Goal: Check status: Check status

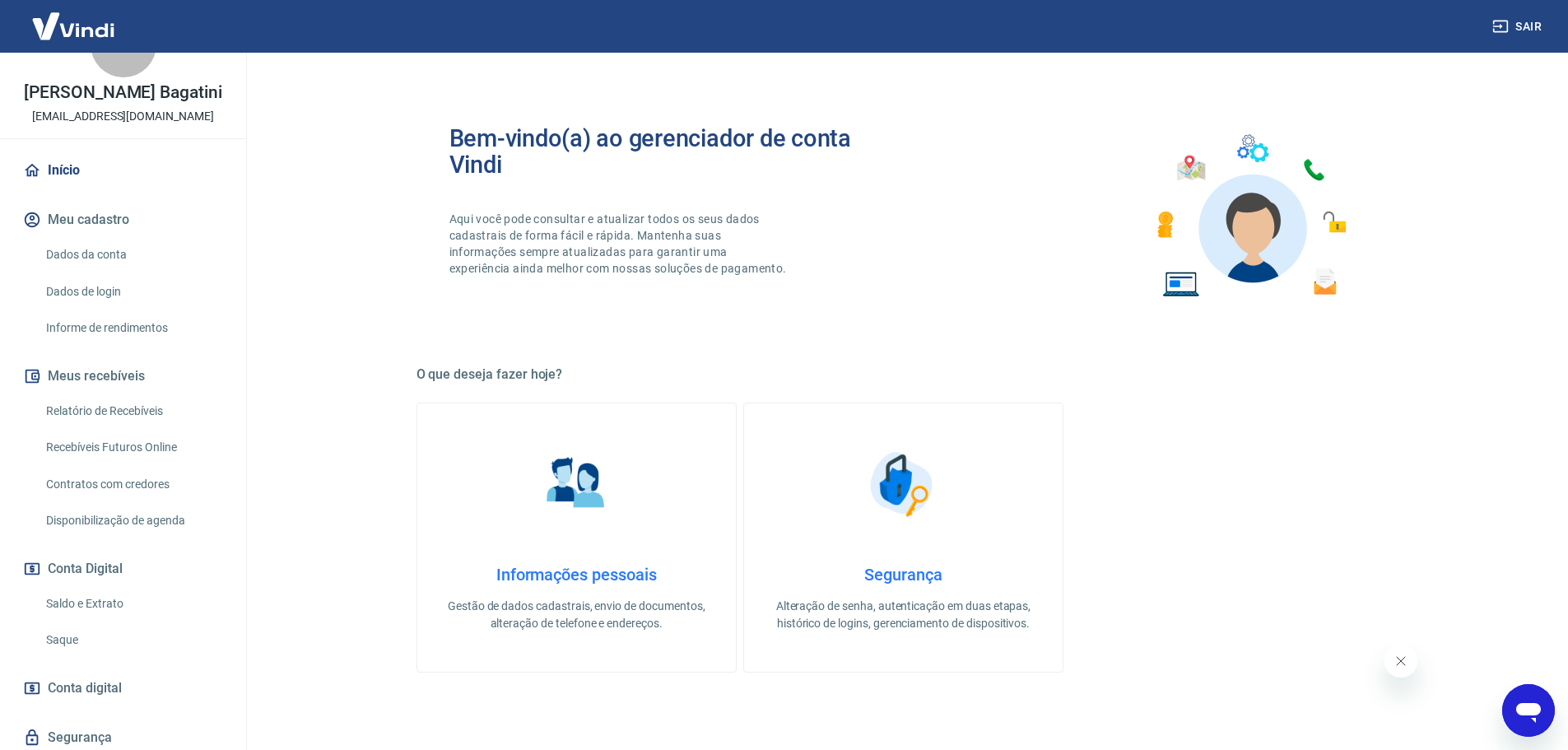
scroll to position [110, 0]
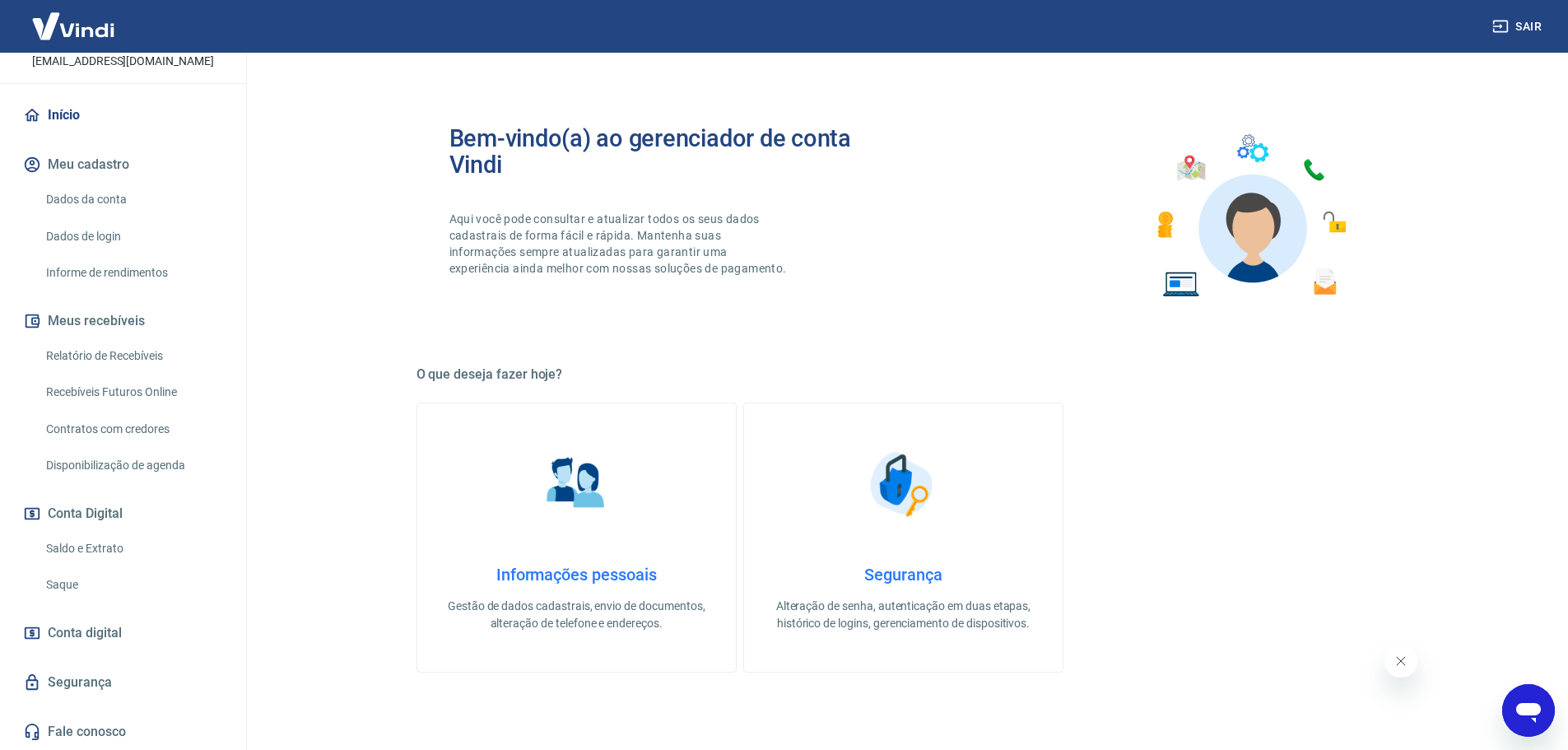
click at [117, 543] on link "Saldo e Extrato" at bounding box center [132, 548] width 187 height 33
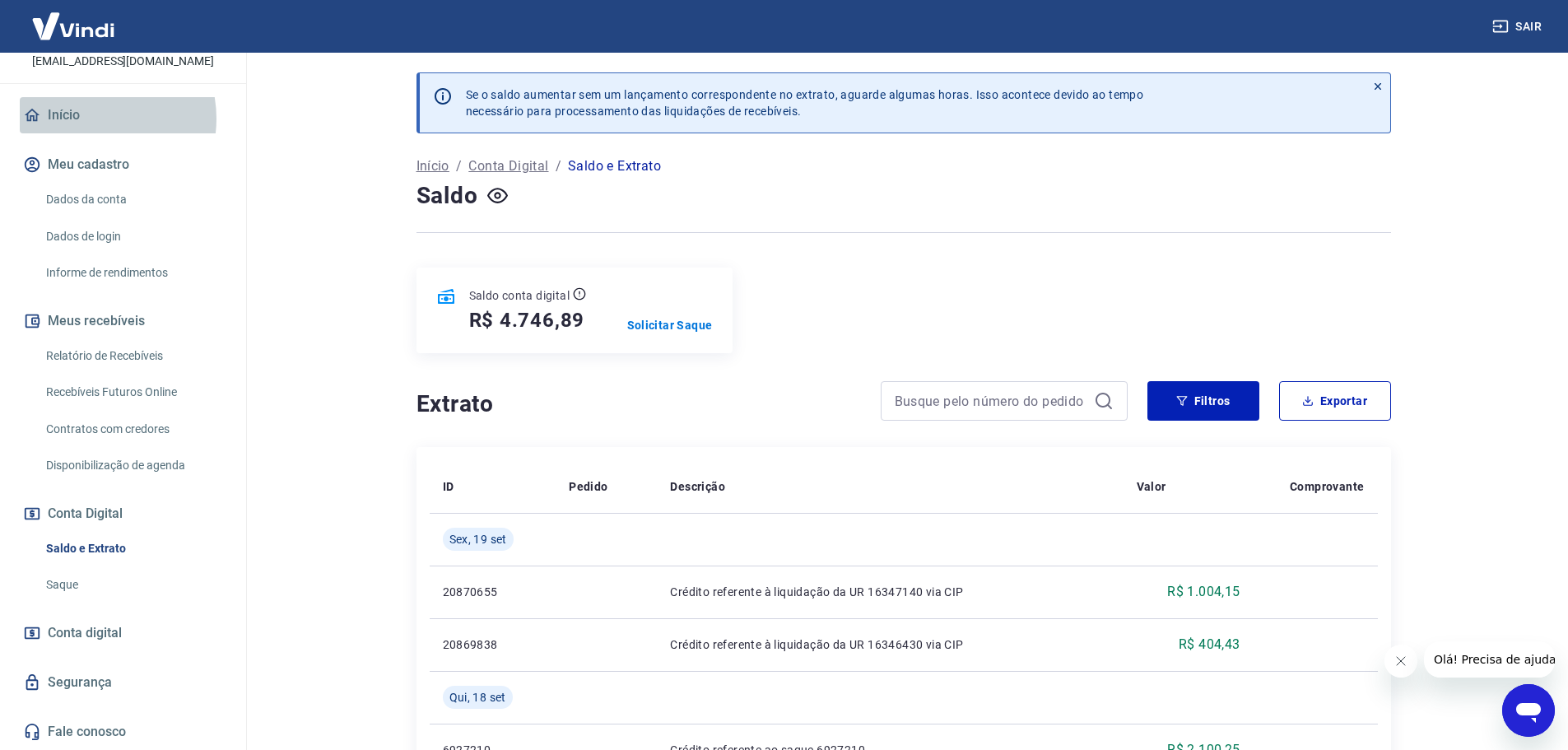
click at [88, 118] on link "Início" at bounding box center [124, 115] width 207 height 36
